Goal: Information Seeking & Learning: Check status

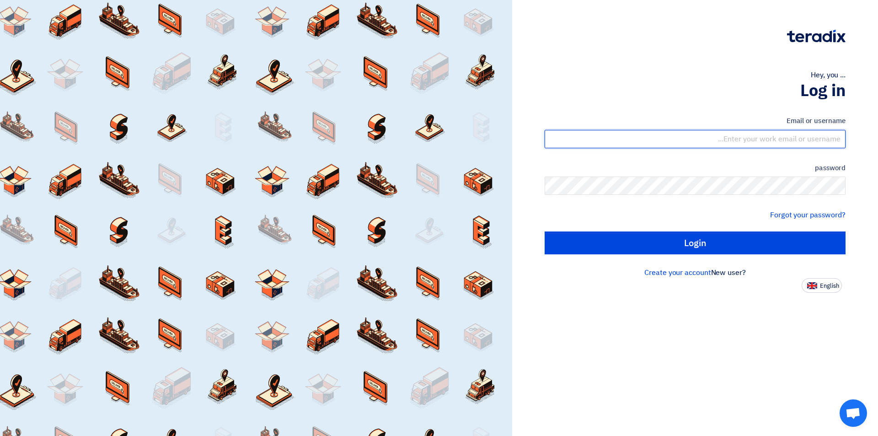
type input "sales@tareeqalkhair.com"
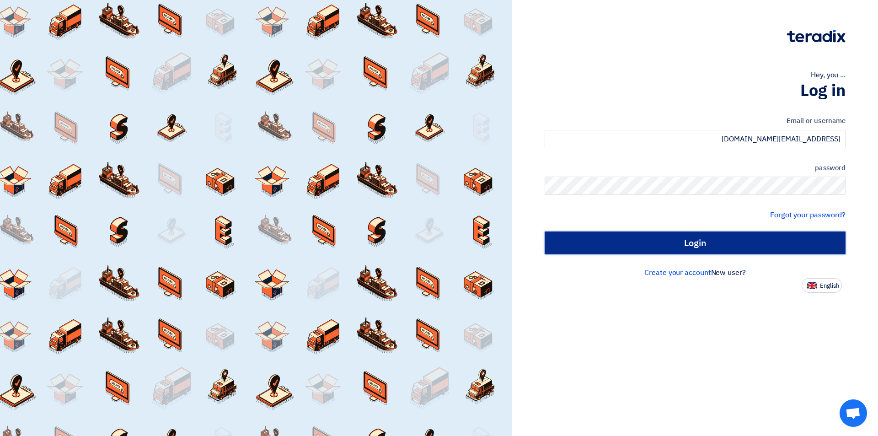
click at [618, 246] on input "Login" at bounding box center [695, 242] width 301 height 23
type input "Sign in"
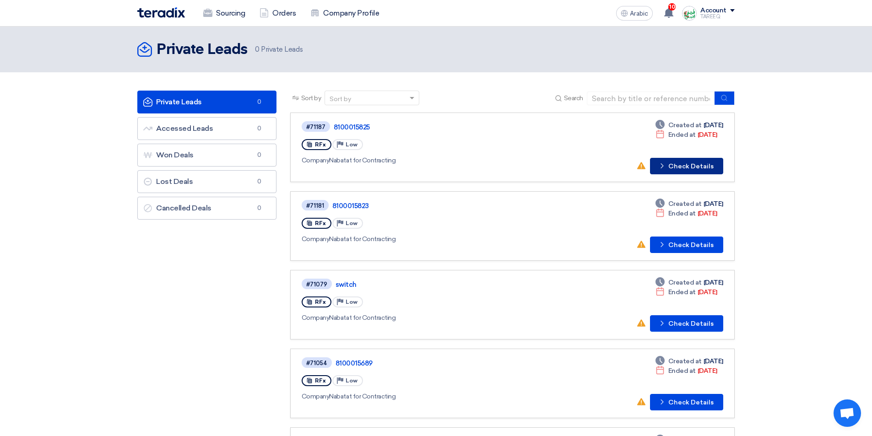
click at [694, 168] on font "Check Details" at bounding box center [690, 166] width 45 height 8
click at [699, 247] on font "Check Details" at bounding box center [690, 245] width 45 height 8
click at [684, 324] on font "Check Details" at bounding box center [690, 324] width 45 height 8
click at [690, 322] on font "Check Details" at bounding box center [690, 324] width 45 height 8
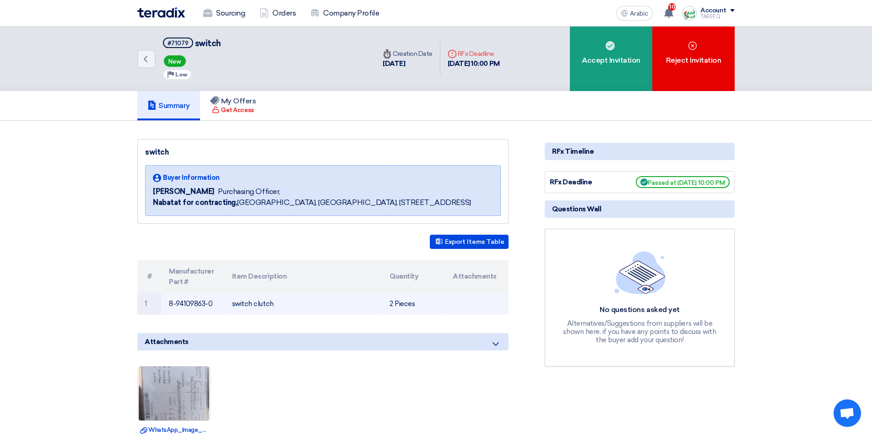
click at [179, 303] on font "8-94109863-0" at bounding box center [190, 304] width 43 height 8
click at [180, 302] on font "8-94109863-0" at bounding box center [190, 304] width 43 height 8
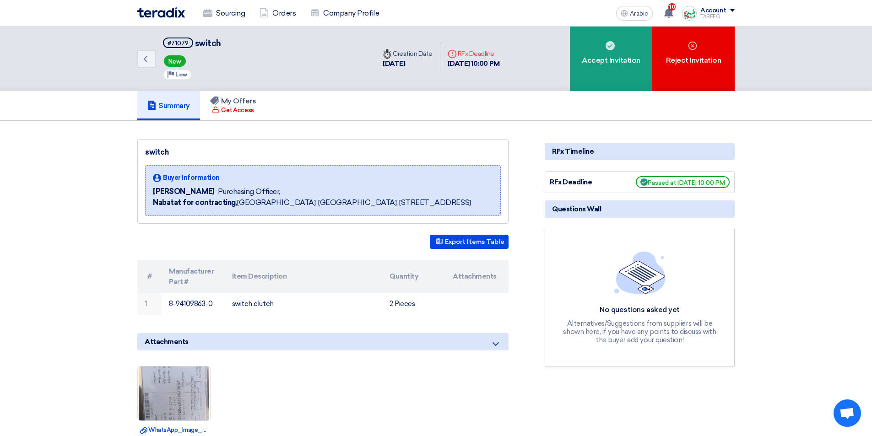
copy tr "8-94109863-0"
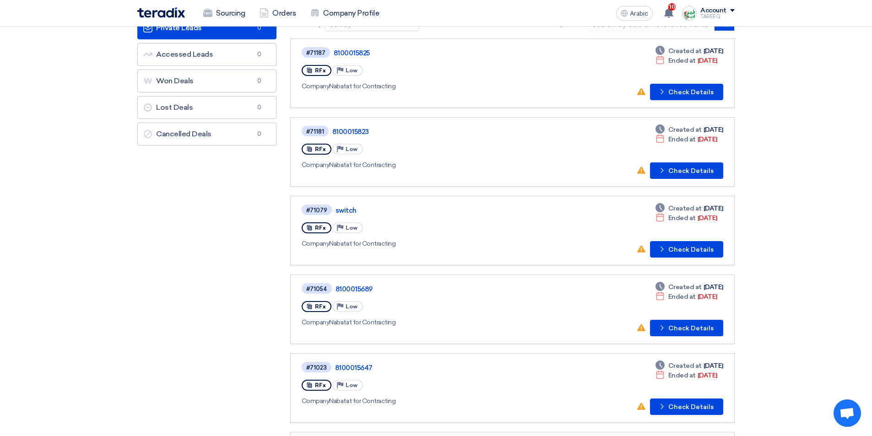
scroll to position [91, 0]
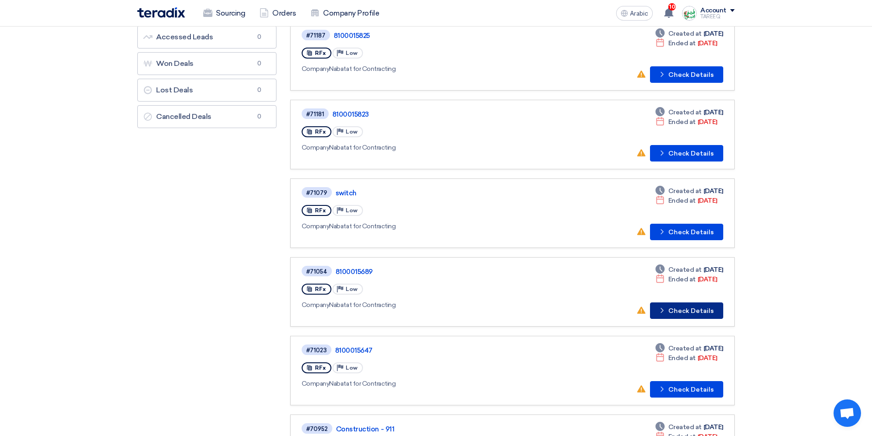
click at [680, 310] on font "Check Details" at bounding box center [690, 311] width 45 height 8
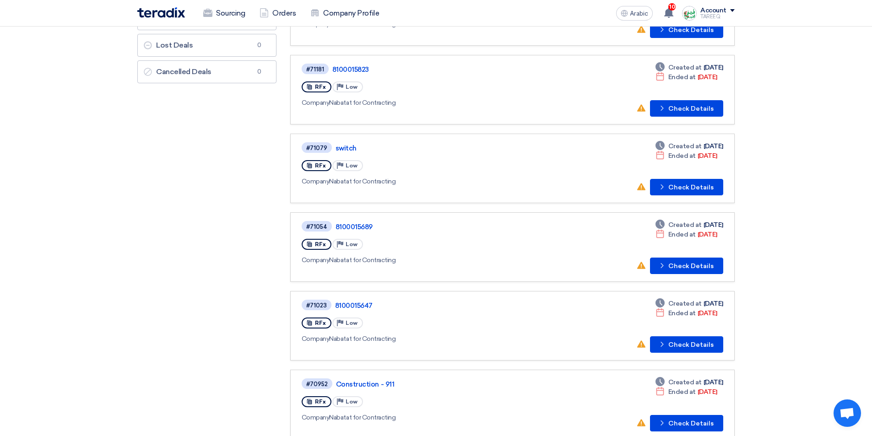
scroll to position [137, 0]
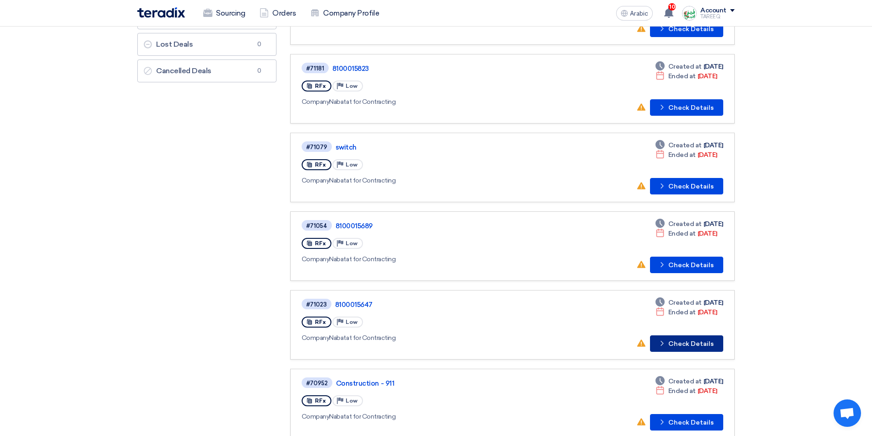
click at [702, 344] on font "Check Details" at bounding box center [690, 344] width 45 height 8
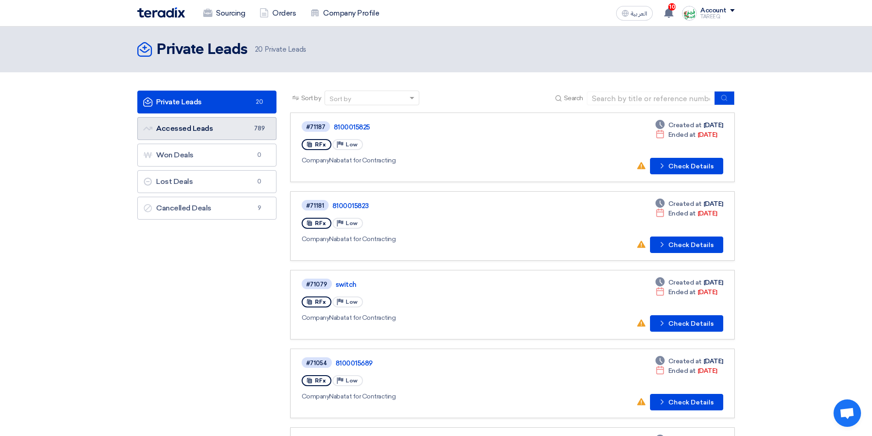
click at [244, 130] on link "Accessed Leads Accessed Leads 789" at bounding box center [206, 128] width 139 height 23
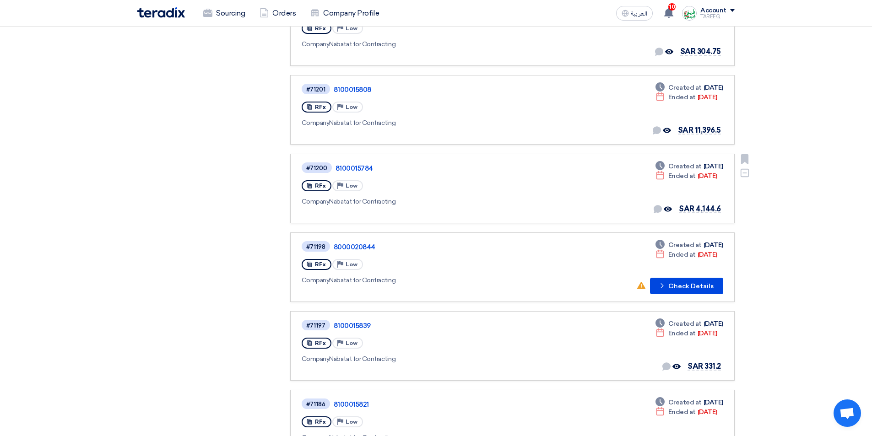
scroll to position [412, 0]
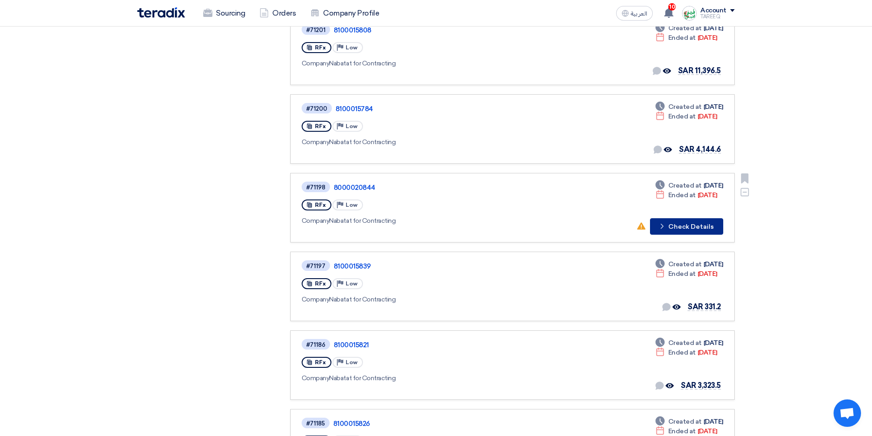
click at [689, 233] on button "Check details Check Details" at bounding box center [686, 226] width 73 height 16
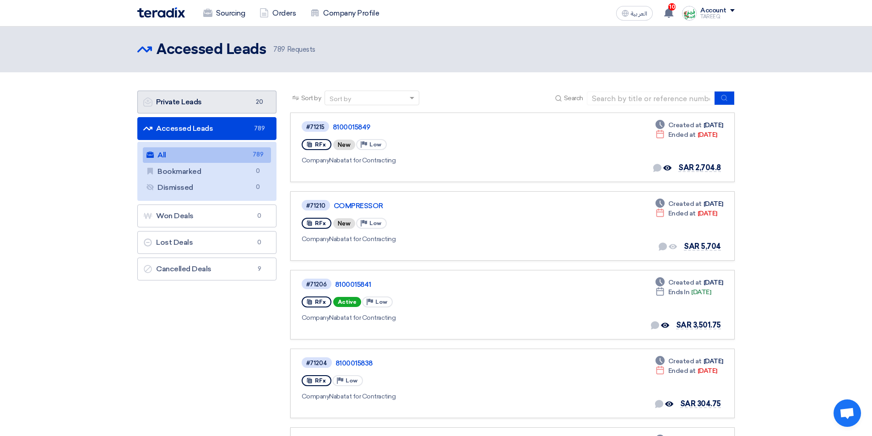
click at [238, 103] on link "Private Leads Private Leads 20" at bounding box center [206, 102] width 139 height 23
